Goal: Information Seeking & Learning: Learn about a topic

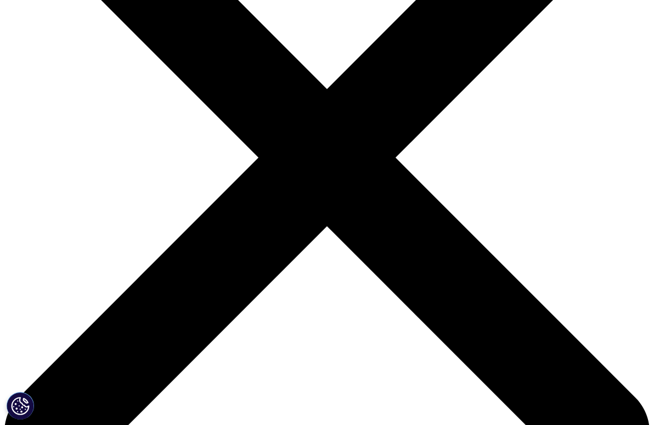
scroll to position [470, 0]
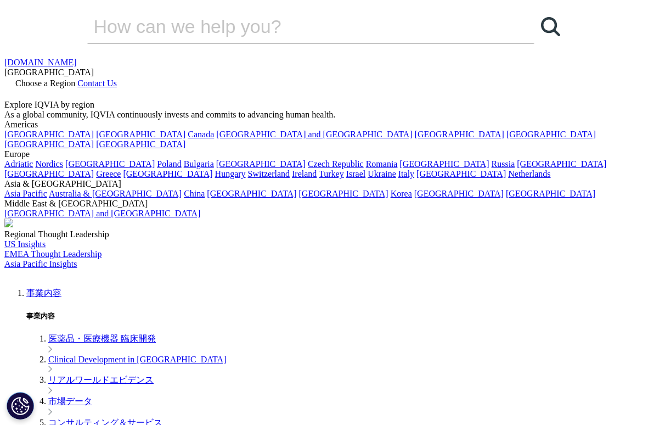
scroll to position [7, 0]
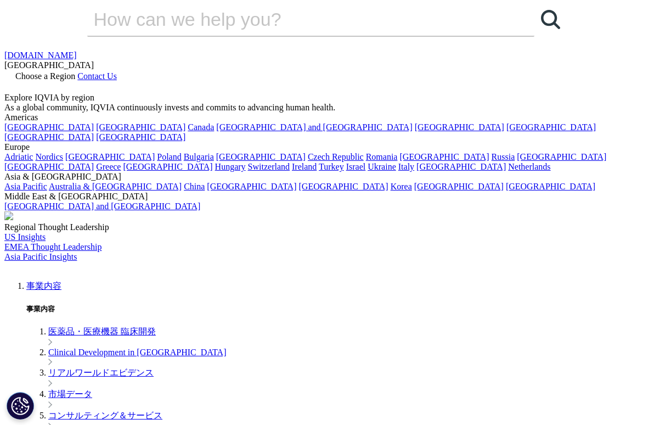
click at [61, 281] on link "事業内容" at bounding box center [43, 285] width 35 height 9
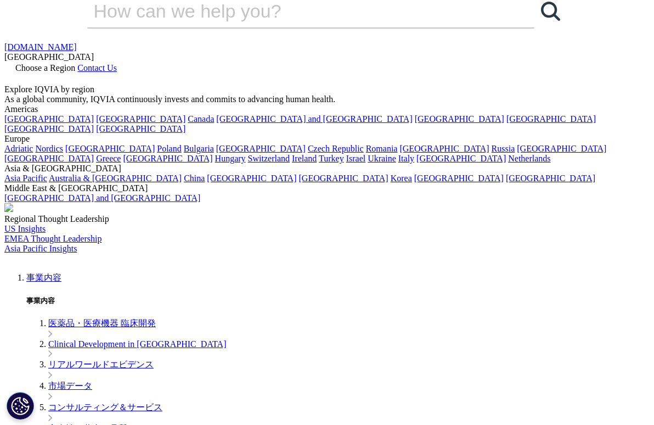
scroll to position [47, 0]
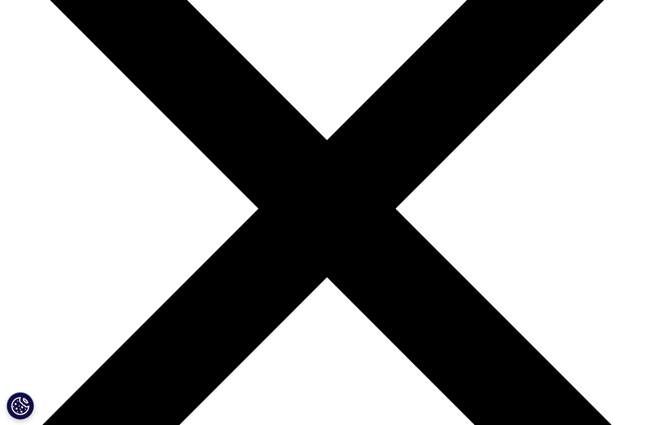
scroll to position [128, 0]
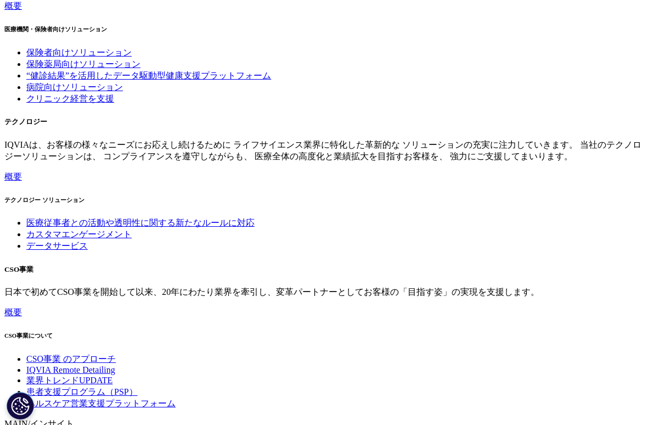
scroll to position [4344, 0]
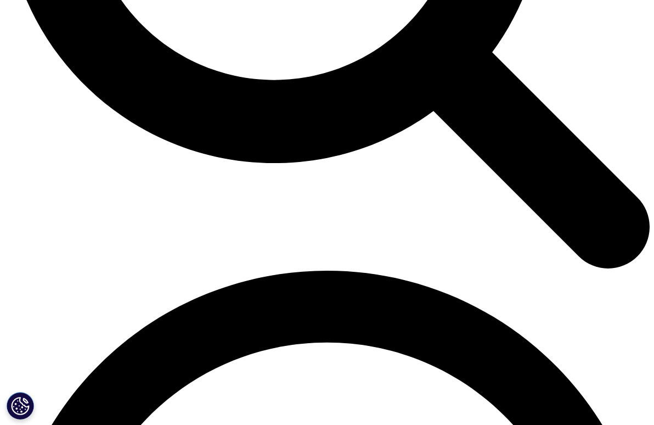
scroll to position [1081, 0]
